Goal: Task Accomplishment & Management: Manage account settings

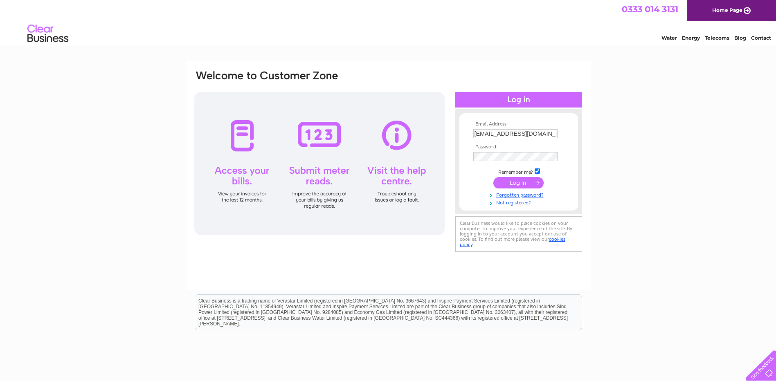
click at [552, 133] on input "accounts@rightdose.co.uk" at bounding box center [515, 133] width 84 height 9
drag, startPoint x: 551, startPoint y: 133, endPoint x: 436, endPoint y: 132, distance: 115.8
click at [436, 132] on div "Email Address: accounts@rightdose.co.uk Password:" at bounding box center [388, 162] width 389 height 185
paste input "info@stenhousemuirf.com"
type input "info@stenhousemuirf.com"
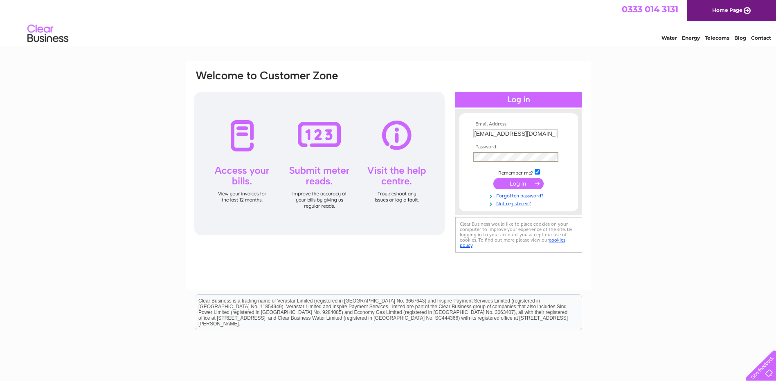
click at [410, 153] on div "Email Address: info@stenhousemuirf.com Password:" at bounding box center [388, 162] width 389 height 185
click at [512, 185] on input "submit" at bounding box center [518, 182] width 50 height 11
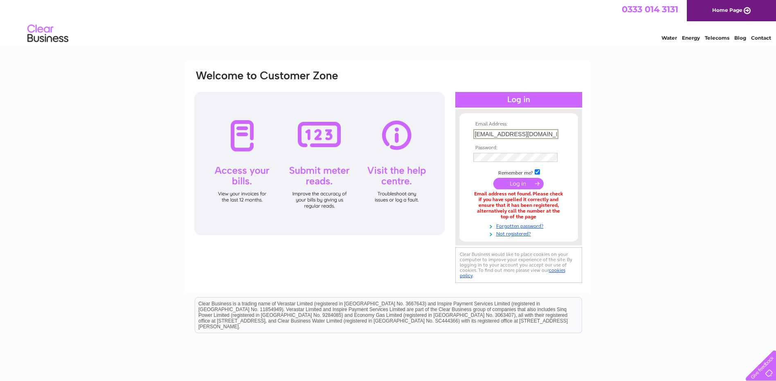
drag, startPoint x: 483, startPoint y: 135, endPoint x: 455, endPoint y: 133, distance: 28.3
click at [455, 133] on div "Email Address: info@stenhousemuirf.com Password:" at bounding box center [518, 177] width 127 height 120
click at [544, 133] on input "accounts@stenhousemuirf.com" at bounding box center [515, 134] width 85 height 10
click at [496, 134] on input "accounts@stenhousemuirfc.com" at bounding box center [515, 133] width 84 height 9
drag, startPoint x: 498, startPoint y: 133, endPoint x: 286, endPoint y: 123, distance: 212.1
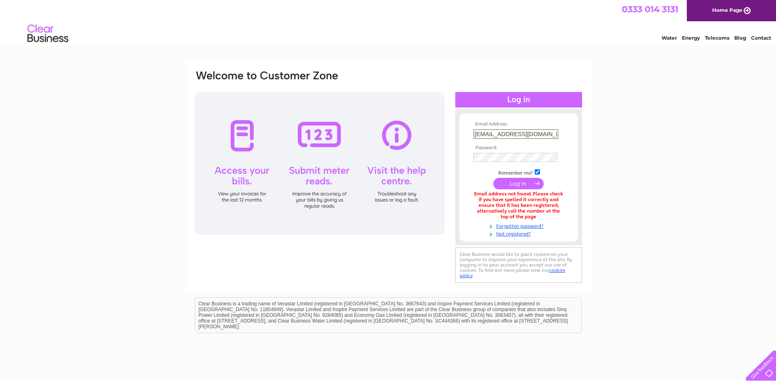
click at [293, 128] on div "Email Address: accounts@stenhousemuirfc.com Password:" at bounding box center [388, 178] width 389 height 216
type input "info@stenhousemuirfc.com"
click at [563, 148] on th "Password:" at bounding box center [518, 147] width 95 height 6
click at [517, 180] on input "submit" at bounding box center [518, 182] width 50 height 11
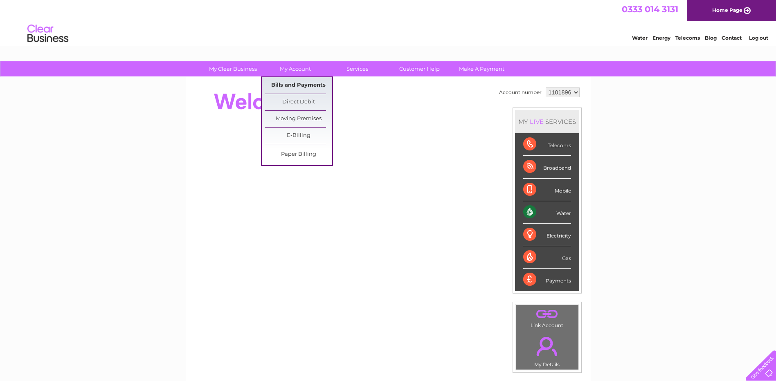
click at [306, 83] on link "Bills and Payments" at bounding box center [299, 85] width 68 height 16
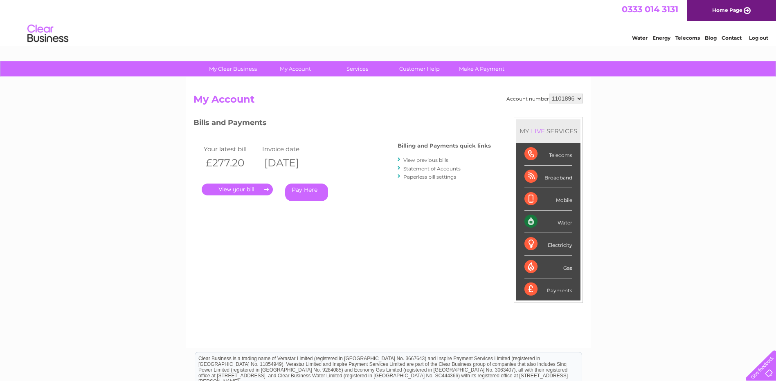
click at [252, 193] on link "." at bounding box center [237, 190] width 71 height 12
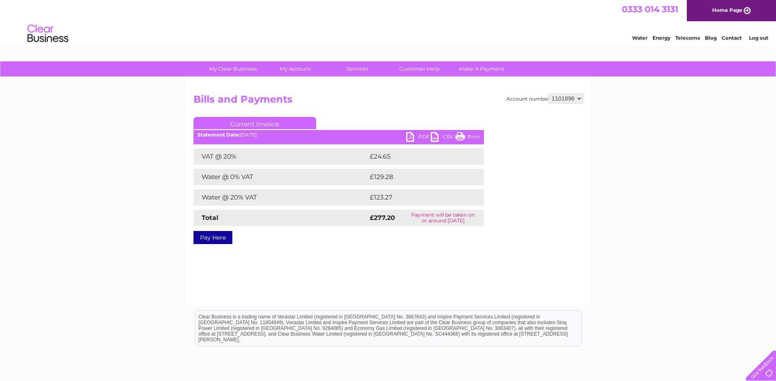
click at [413, 137] on link "PDF" at bounding box center [418, 138] width 25 height 12
click at [578, 98] on select "1101896" at bounding box center [566, 99] width 34 height 10
click at [598, 96] on div "My Clear Business Login Details My Details My Preferences Link Account My Accou…" at bounding box center [388, 253] width 776 height 385
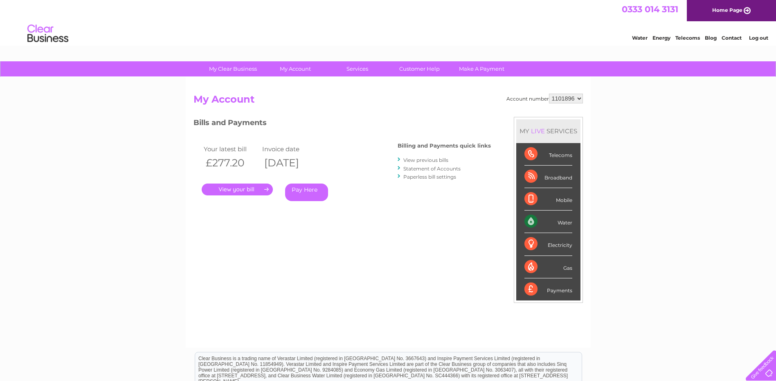
click at [430, 160] on link "View previous bills" at bounding box center [425, 160] width 45 height 6
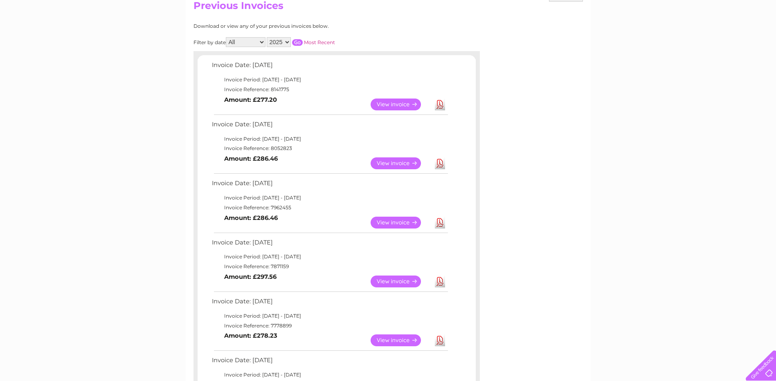
scroll to position [123, 0]
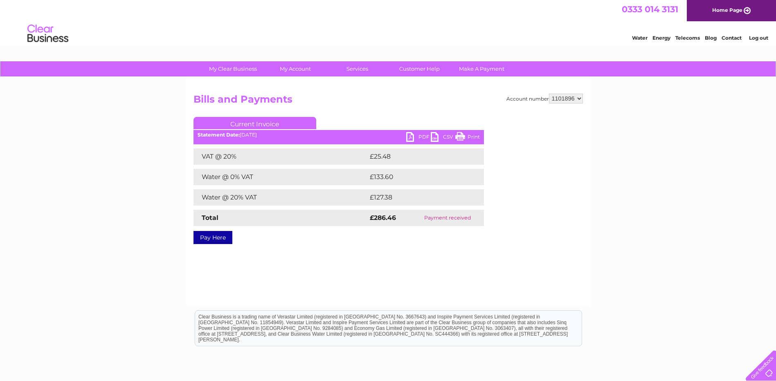
click at [414, 138] on link "PDF" at bounding box center [418, 138] width 25 height 12
click at [412, 140] on link "PDF" at bounding box center [418, 138] width 25 height 12
click at [410, 142] on link "PDF" at bounding box center [418, 138] width 25 height 12
click at [419, 138] on link "PDF" at bounding box center [418, 138] width 25 height 12
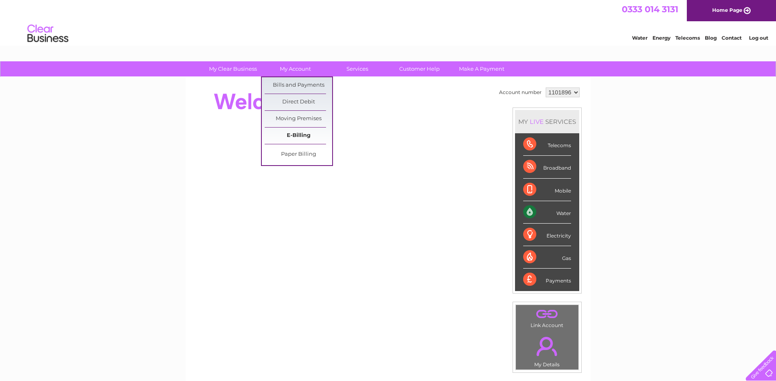
click at [297, 132] on link "E-Billing" at bounding box center [299, 136] width 68 height 16
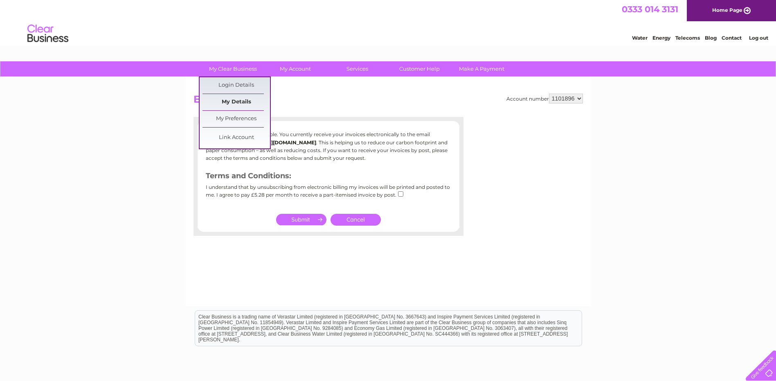
click at [248, 99] on link "My Details" at bounding box center [237, 102] width 68 height 16
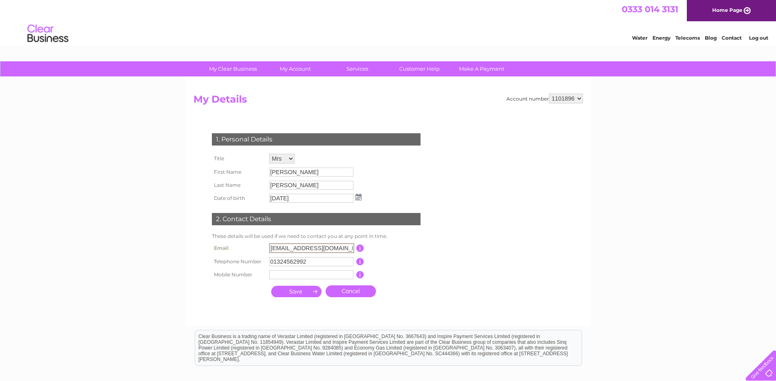
drag, startPoint x: 279, startPoint y: 248, endPoint x: 250, endPoint y: 247, distance: 28.3
click at [244, 243] on tr "Email info@stenhousemuirfc.com This should be a valid email address" at bounding box center [320, 248] width 220 height 14
type input "accounts@stenhousemuirfc.com"
click at [301, 290] on input "submit" at bounding box center [296, 290] width 50 height 11
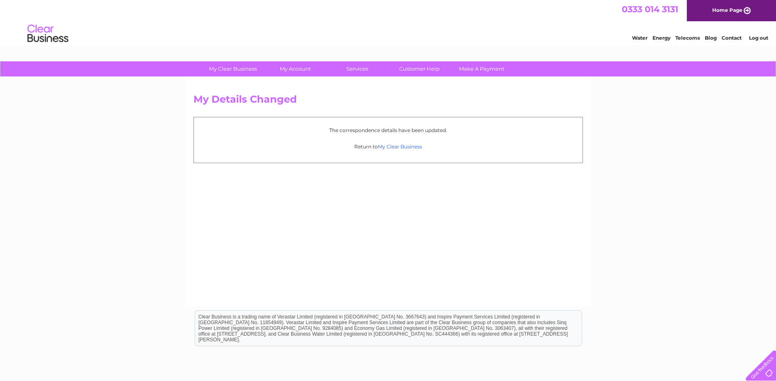
click at [390, 147] on link "My Clear Business" at bounding box center [400, 147] width 44 height 6
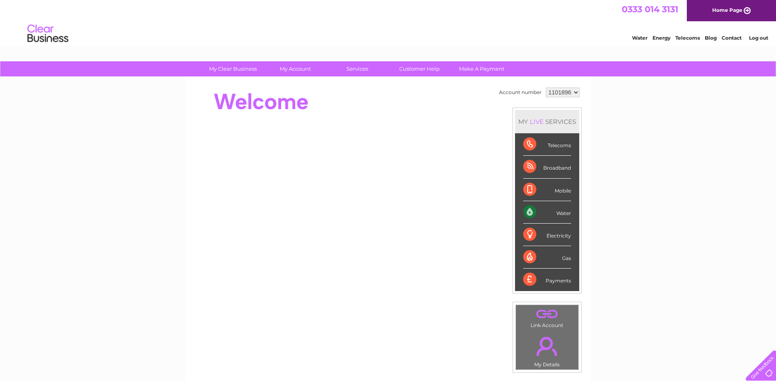
click at [755, 41] on link "Log out" at bounding box center [758, 38] width 19 height 6
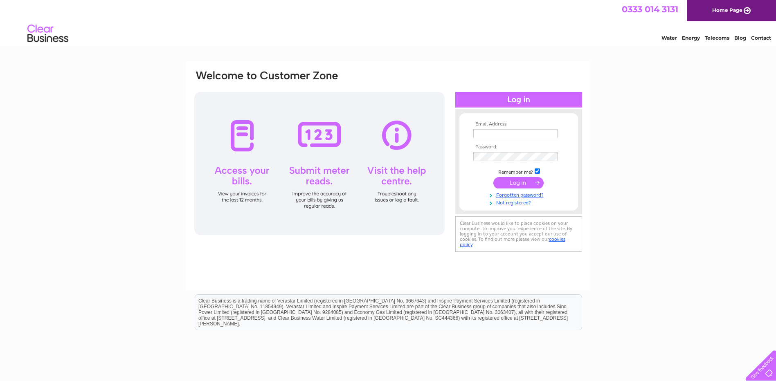
type input "[EMAIL_ADDRESS][DOMAIN_NAME]"
click at [515, 182] on input "submit" at bounding box center [518, 182] width 50 height 11
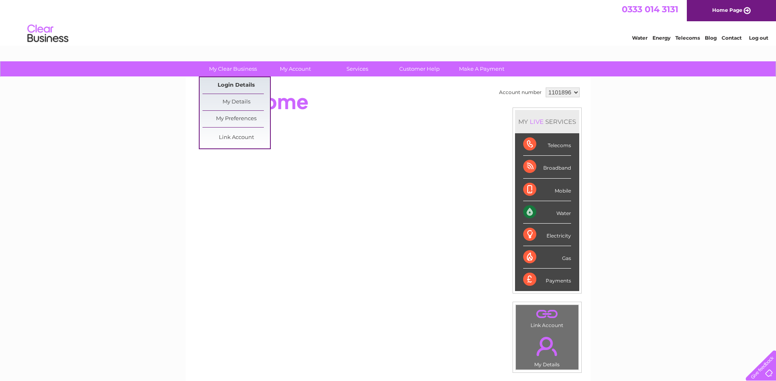
click at [242, 84] on link "Login Details" at bounding box center [237, 85] width 68 height 16
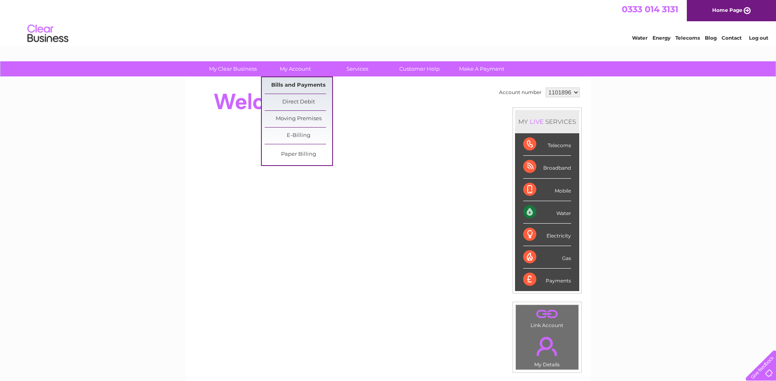
click at [293, 82] on link "Bills and Payments" at bounding box center [299, 85] width 68 height 16
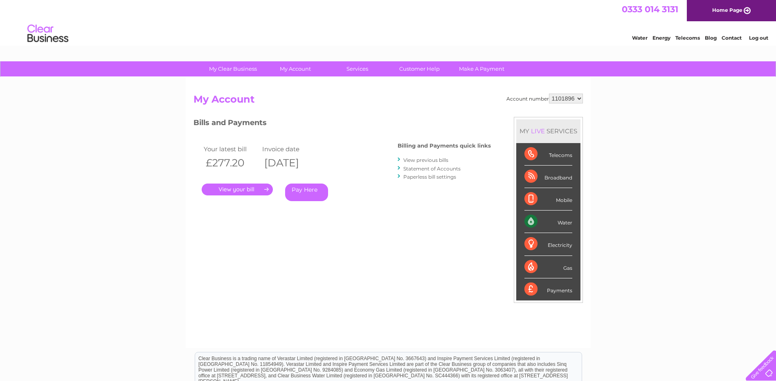
click at [416, 161] on link "View previous bills" at bounding box center [425, 160] width 45 height 6
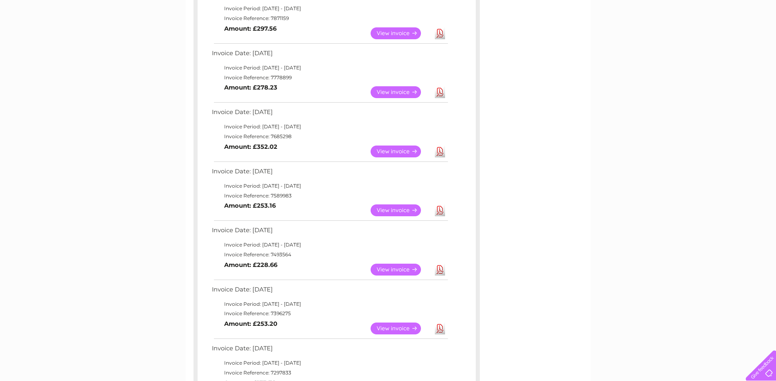
scroll to position [368, 0]
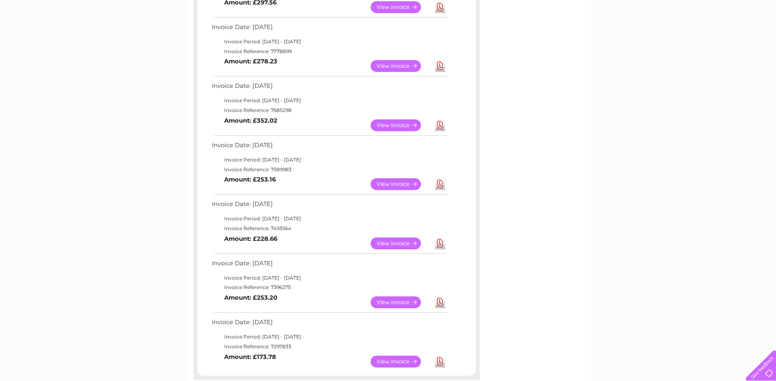
click at [441, 124] on link "Download" at bounding box center [440, 125] width 10 height 12
click at [442, 184] on link "Download" at bounding box center [440, 184] width 10 height 12
click at [441, 246] on link "Download" at bounding box center [440, 244] width 10 height 12
click at [440, 304] on link "Download" at bounding box center [440, 303] width 10 height 12
